Goal: Information Seeking & Learning: Learn about a topic

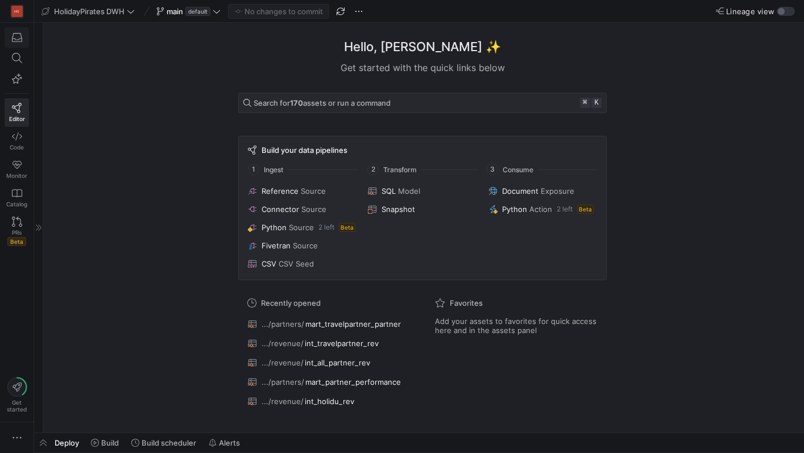
click at [18, 40] on icon "button" at bounding box center [17, 37] width 10 height 10
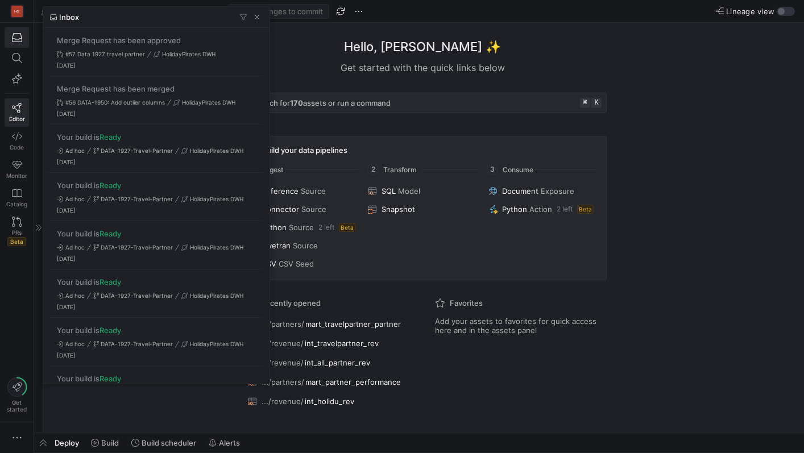
click at [350, 42] on div at bounding box center [402, 226] width 804 height 453
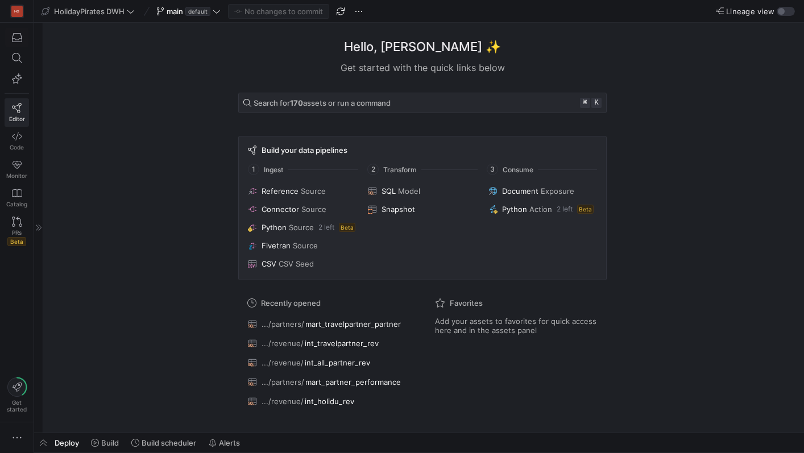
click at [16, 105] on icon at bounding box center [17, 108] width 10 height 10
click at [788, 14] on div "button" at bounding box center [786, 11] width 18 height 9
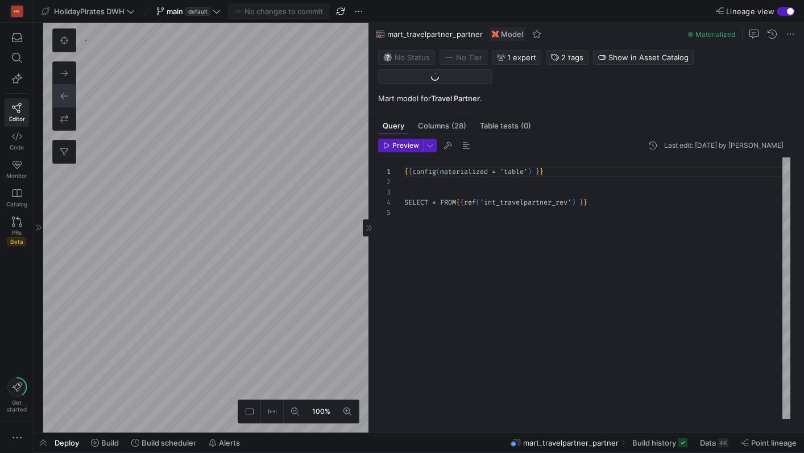
scroll to position [41, 0]
click at [440, 126] on span "Columns (28)" at bounding box center [442, 125] width 48 height 7
